Goal: Find specific page/section: Find specific page/section

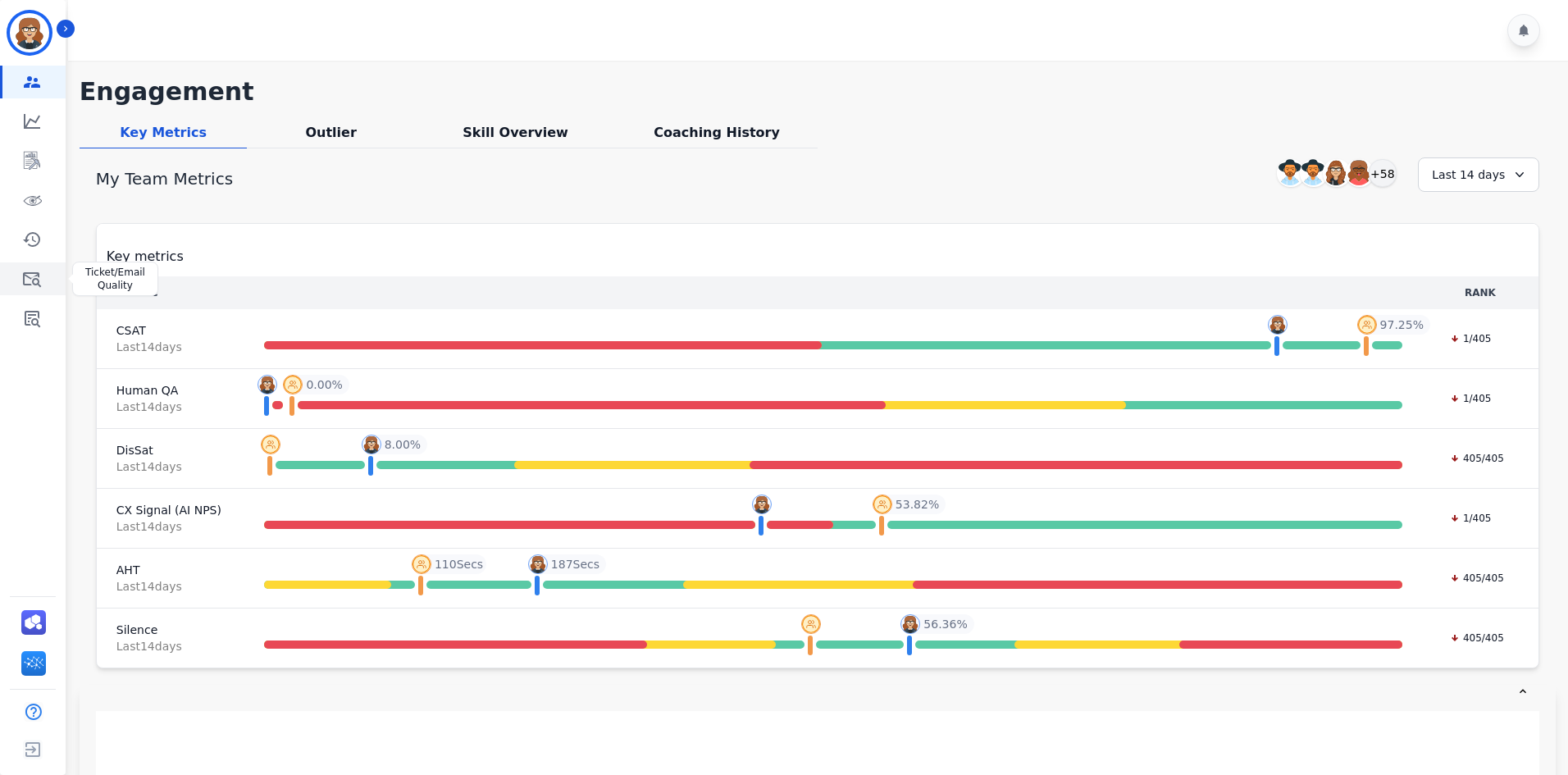
click at [38, 275] on icon "Sidebar" at bounding box center [32, 279] width 18 height 15
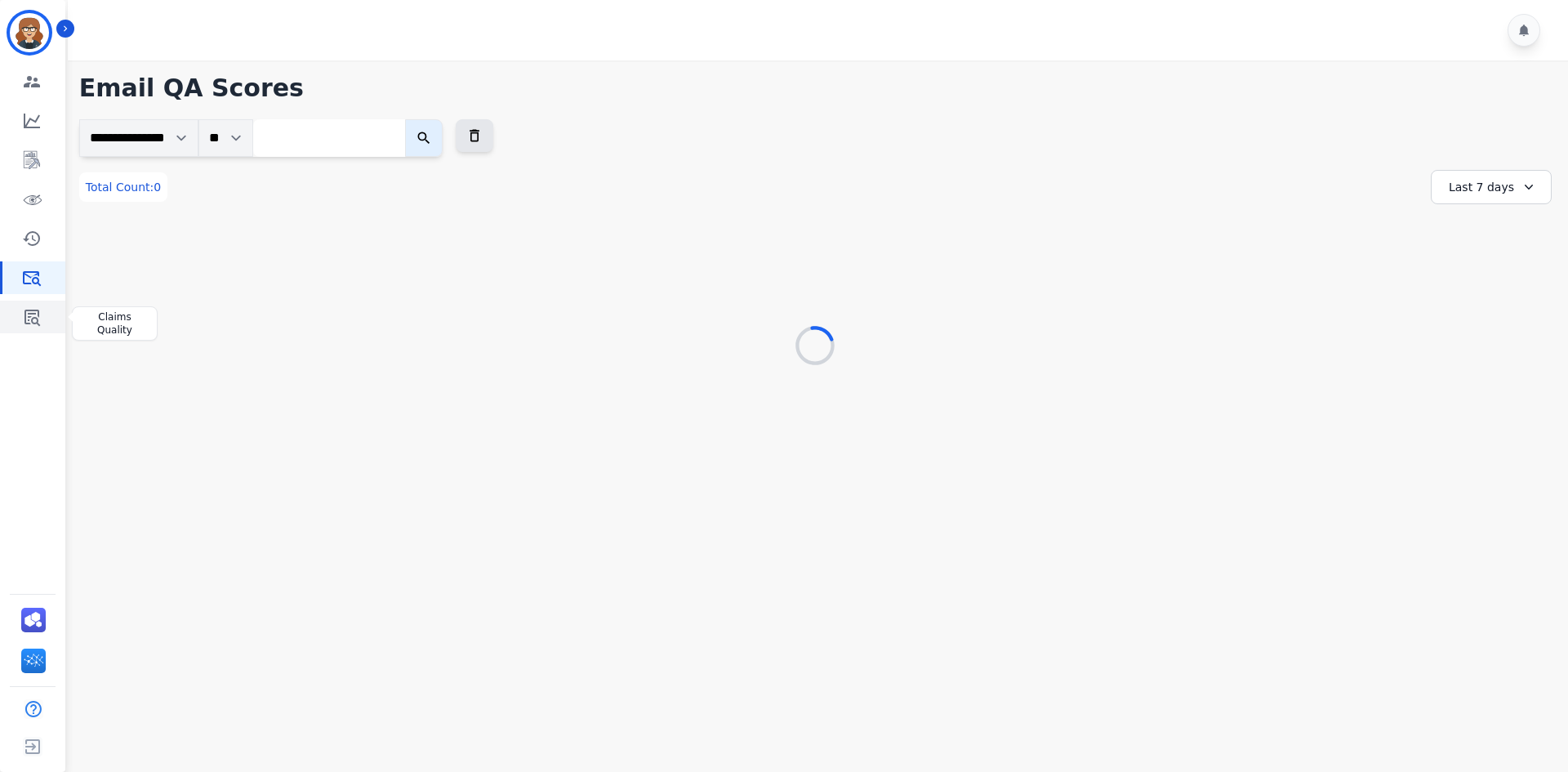
click at [30, 315] on icon "Sidebar" at bounding box center [32, 318] width 16 height 17
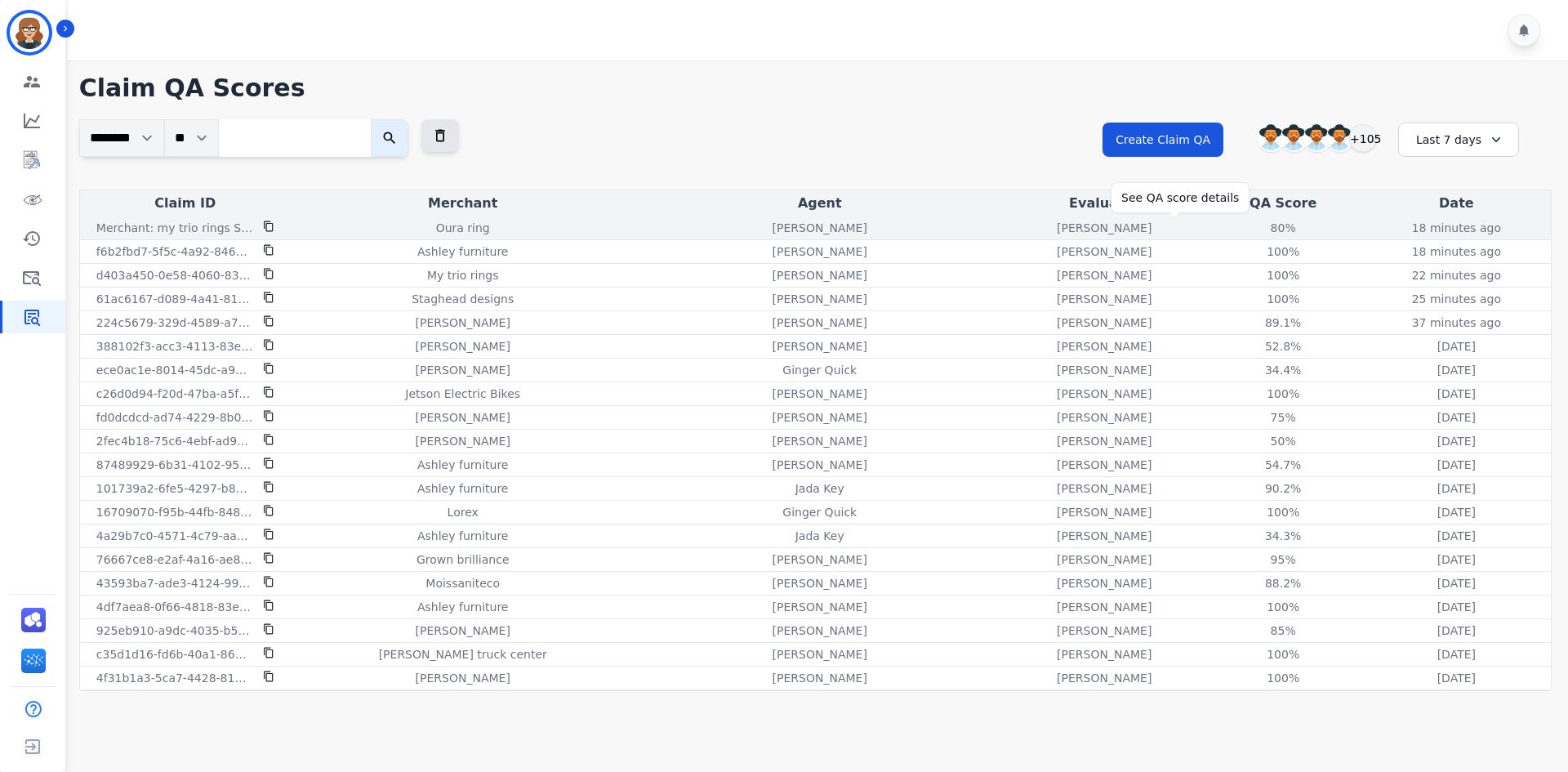
click at [1246, 226] on div "80 %" at bounding box center [1283, 228] width 73 height 17
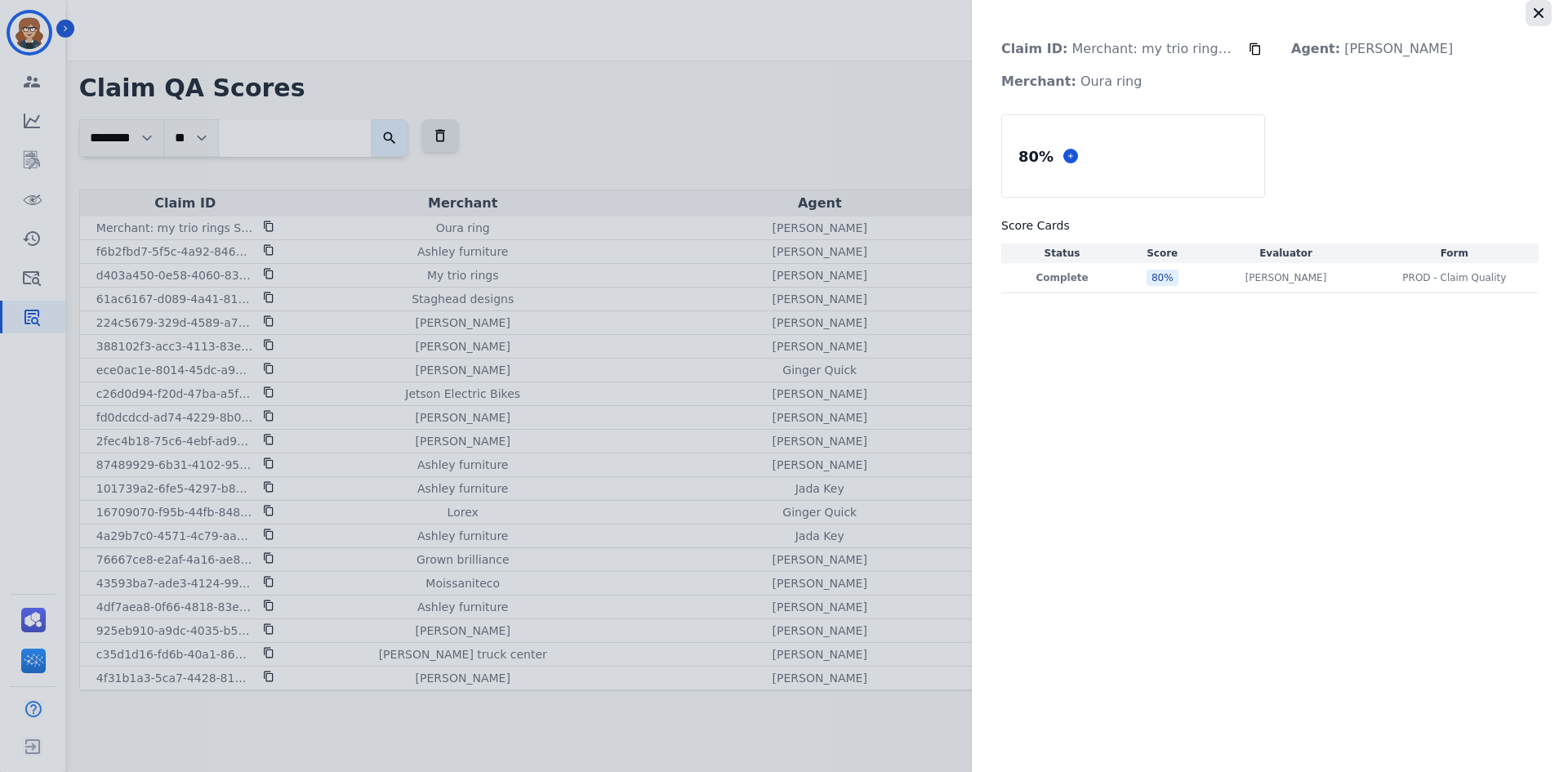
click at [1531, 17] on icon "button" at bounding box center [1539, 13] width 17 height 17
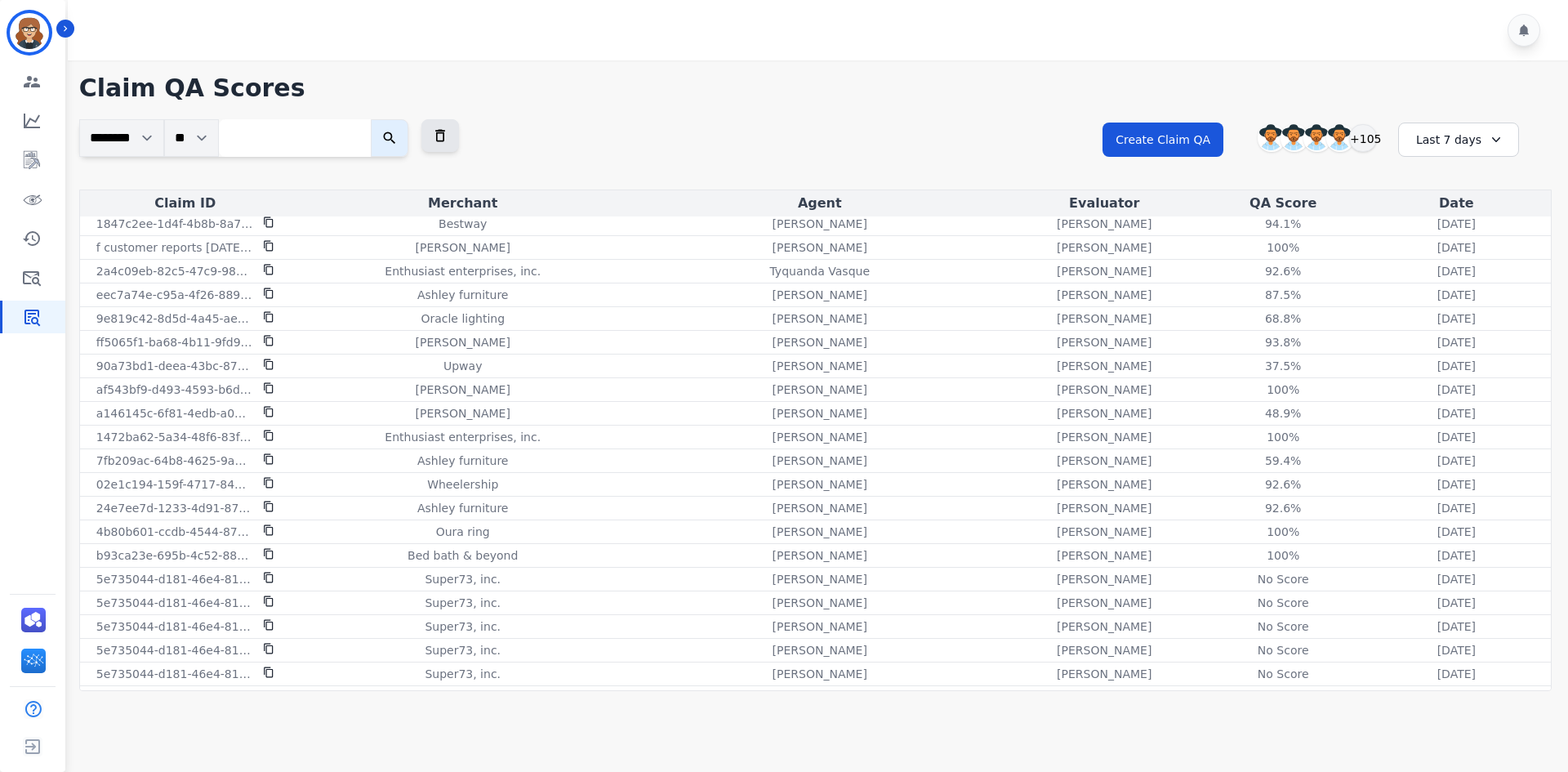
scroll to position [1586, 0]
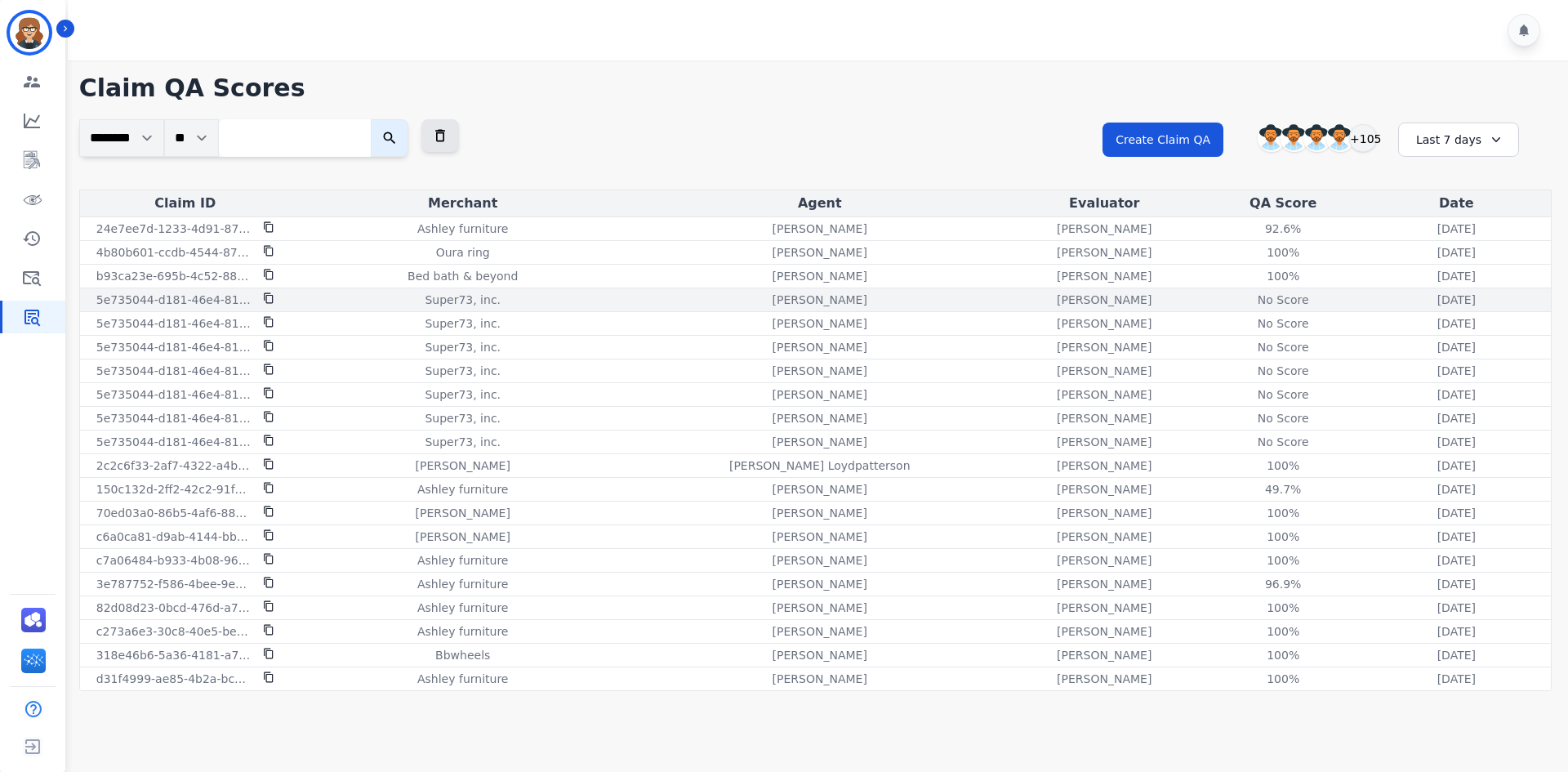
click at [1246, 302] on div "No Score" at bounding box center [1283, 300] width 73 height 17
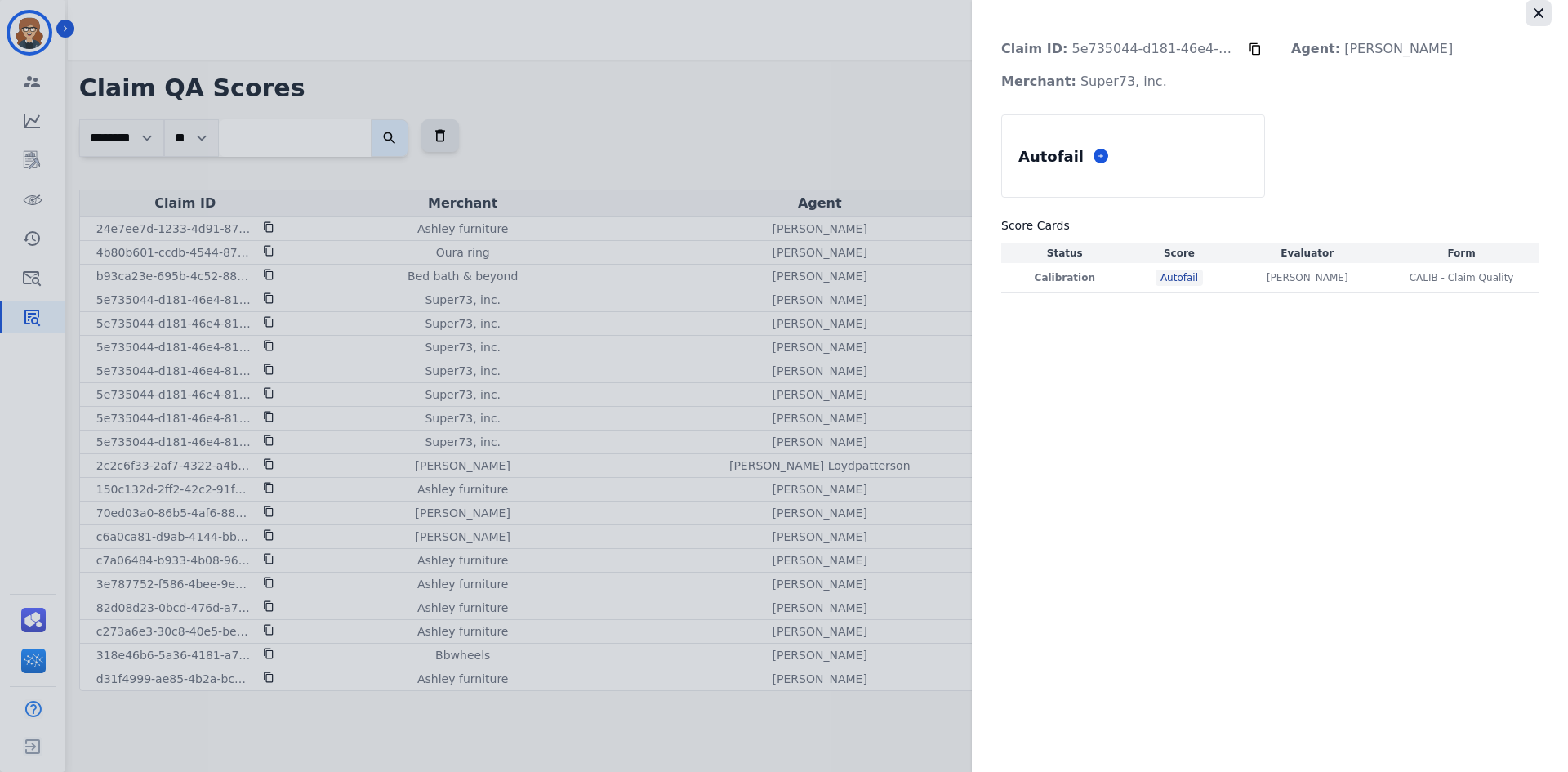
click at [1531, 13] on icon "button" at bounding box center [1539, 13] width 17 height 17
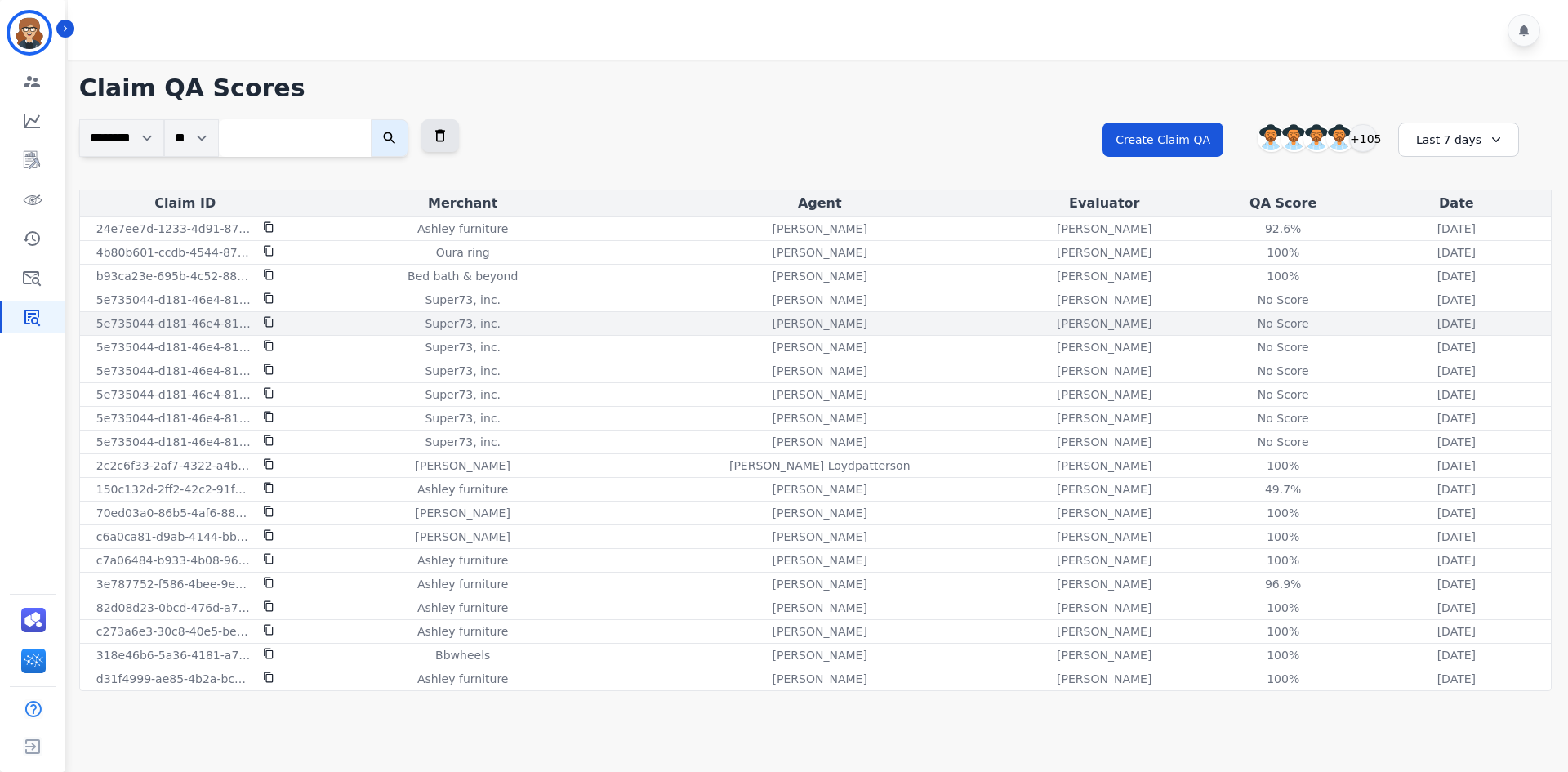
click at [1246, 328] on div "No Score" at bounding box center [1283, 323] width 73 height 17
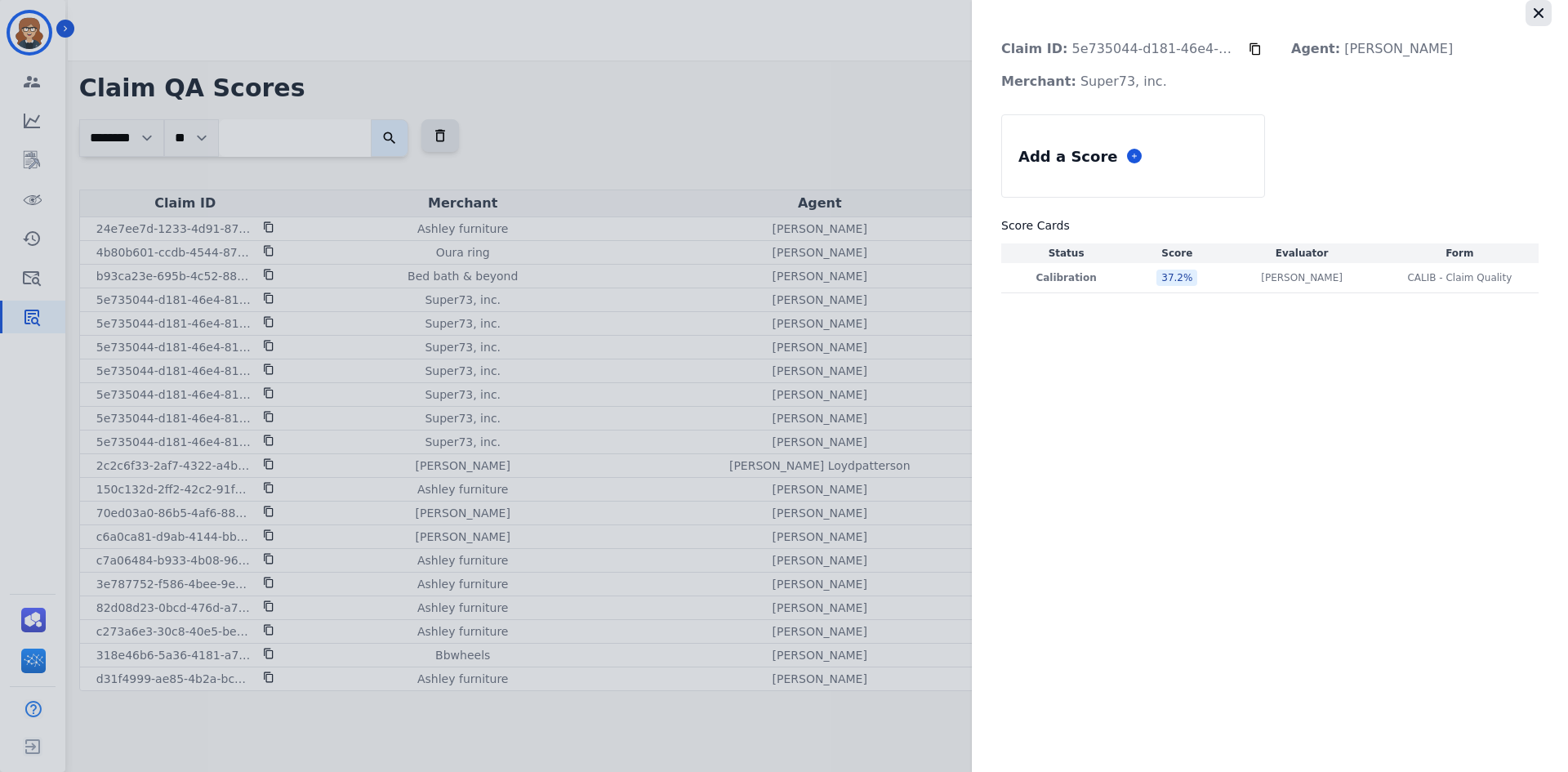
click at [1536, 15] on icon "button" at bounding box center [1538, 13] width 10 height 10
